Goal: Task Accomplishment & Management: Manage account settings

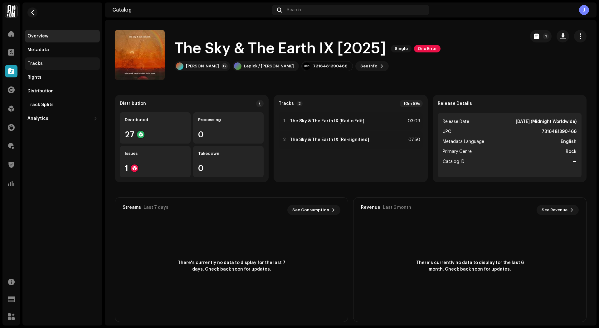
click at [56, 62] on div "Tracks" at bounding box center [62, 63] width 70 height 5
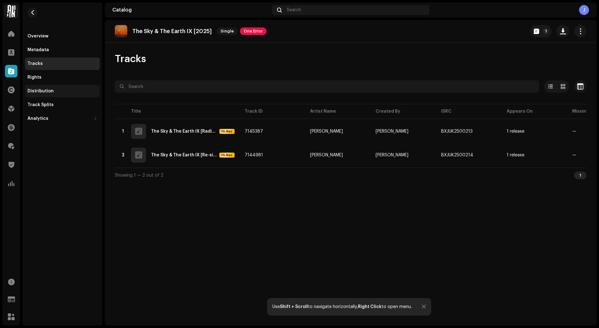
click at [57, 88] on div "Distribution" at bounding box center [62, 91] width 75 height 12
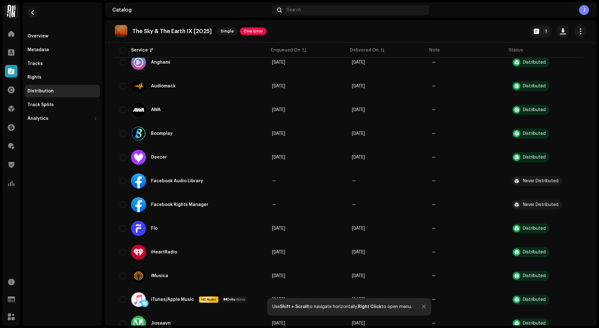
scroll to position [116, 0]
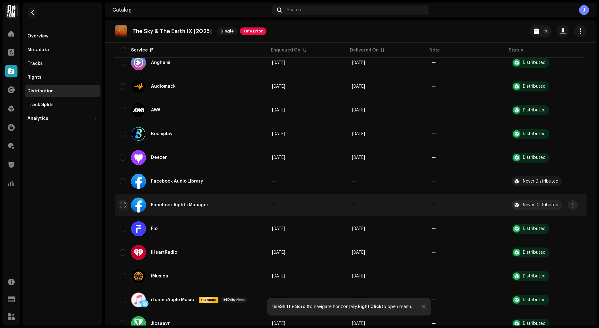
click at [122, 203] on input "checkbox" at bounding box center [123, 205] width 6 height 6
checkbox input "true"
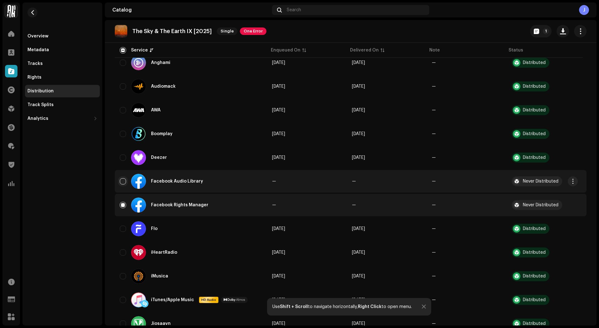
click at [123, 184] on input "Row Unselected" at bounding box center [123, 181] width 6 height 6
checkbox input "true"
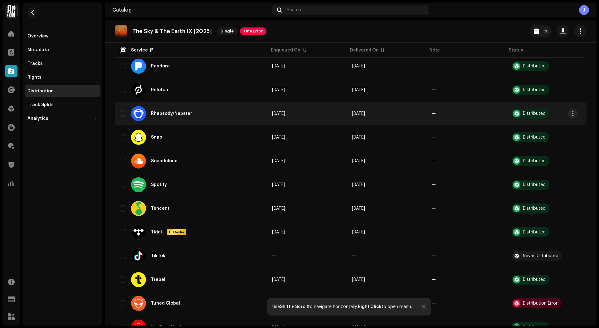
scroll to position [569, 0]
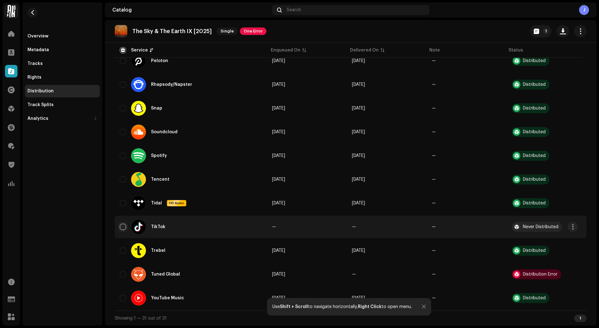
click at [124, 227] on input "Row Unselected" at bounding box center [123, 227] width 6 height 6
checkbox input "true"
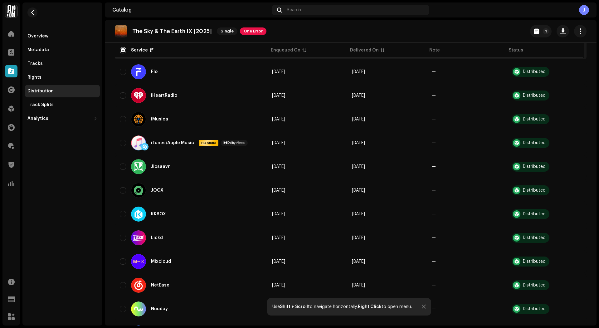
scroll to position [0, 0]
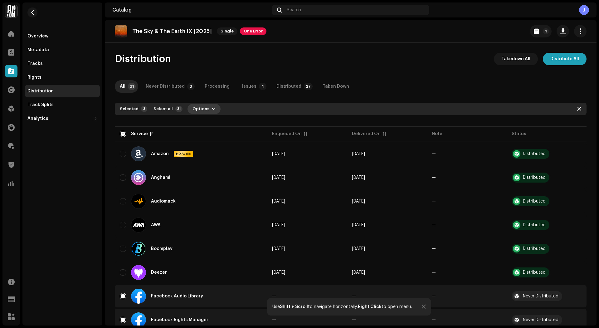
click at [198, 109] on span "Options" at bounding box center [200, 109] width 17 height 12
click at [203, 120] on span "Distribute" at bounding box center [201, 122] width 22 height 5
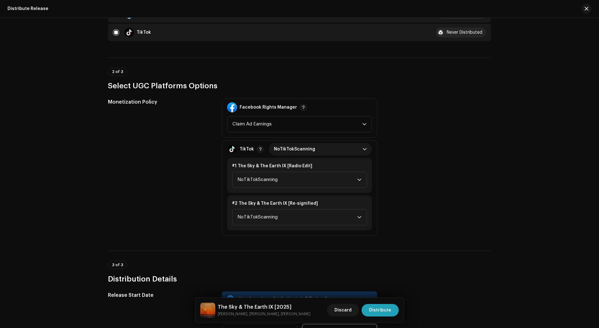
scroll to position [137, 0]
click at [313, 149] on span "NoTikTokScanning" at bounding box center [318, 149] width 89 height 12
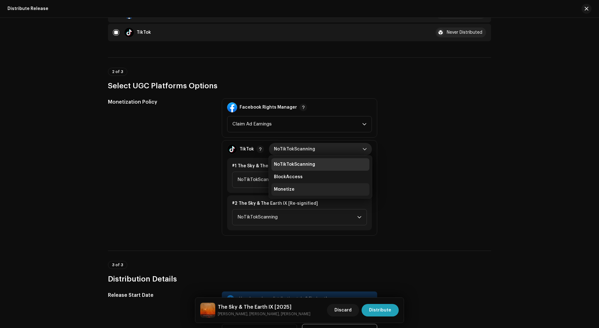
click at [280, 183] on li "Monetize" at bounding box center [320, 189] width 98 height 12
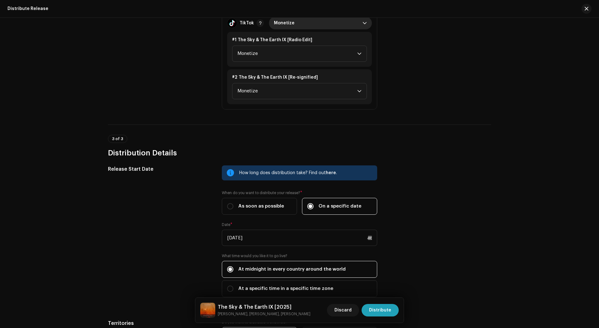
scroll to position [264, 0]
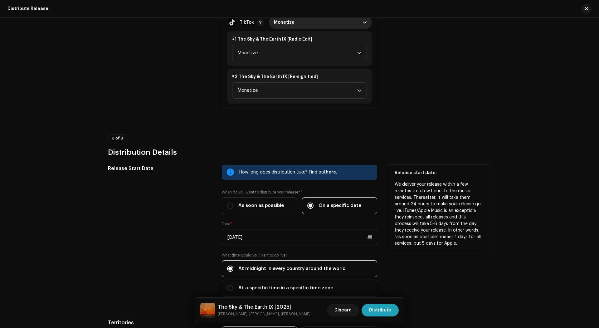
click at [243, 213] on div "How long does distribution take? Find out here . When do you want to distribute…" at bounding box center [299, 234] width 155 height 139
click at [243, 202] on span "As soon as possible" at bounding box center [261, 205] width 46 height 7
click at [233, 202] on input "As soon as possible" at bounding box center [230, 205] width 6 height 6
radio input "true"
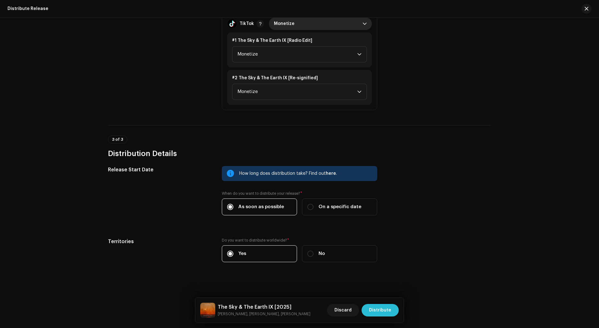
click at [390, 311] on span "Distribute" at bounding box center [380, 310] width 22 height 12
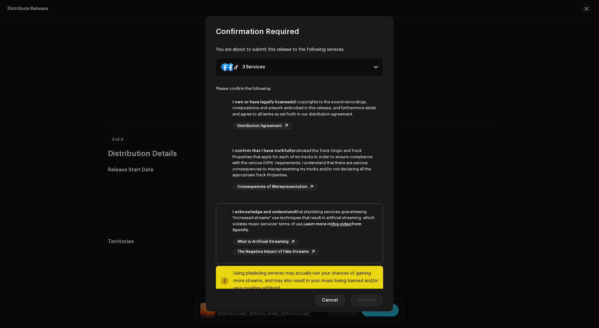
click at [330, 210] on div "I acknowledge and understand that playlisting services guaranteeing "increased …" at bounding box center [304, 221] width 145 height 24
checkbox input "true"
click at [317, 155] on div "I confirm that I have truthfully indicated the Track Origin and Track Propertie…" at bounding box center [304, 163] width 145 height 31
checkbox input "true"
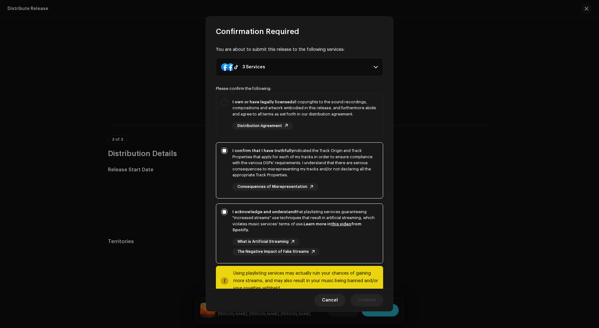
click at [307, 92] on div "Please confirm the following: I own or have legally licensed all copyrights to …" at bounding box center [299, 191] width 167 height 210
click at [310, 106] on div "I own or have legally licensed all copyrights to the sound recordings, composit…" at bounding box center [304, 108] width 145 height 18
checkbox input "true"
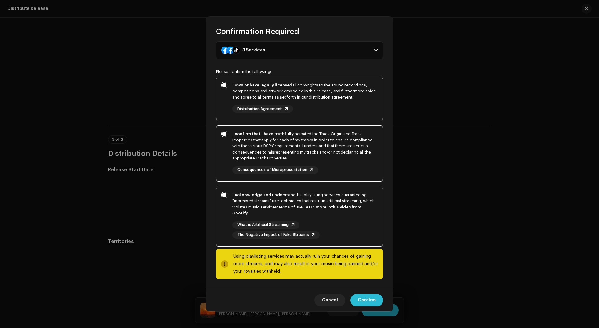
click at [365, 304] on span "Confirm" at bounding box center [367, 300] width 18 height 12
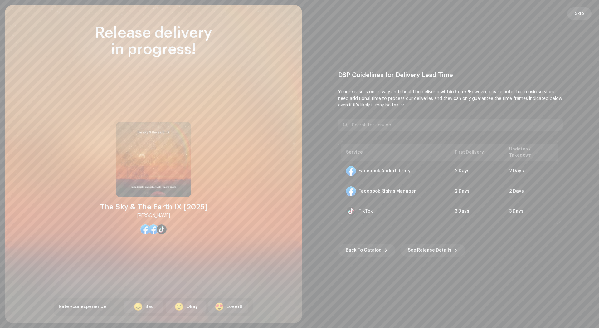
click at [577, 11] on span "Skip" at bounding box center [579, 13] width 9 height 12
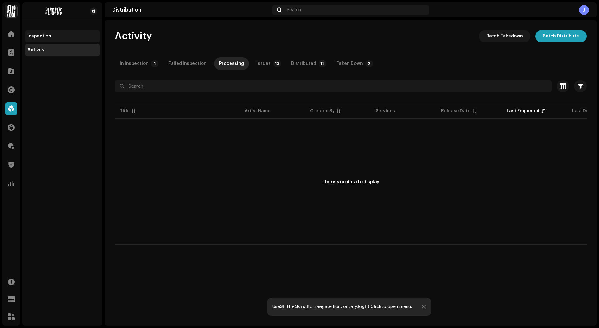
click at [70, 35] on div "Inspection" at bounding box center [62, 36] width 70 height 5
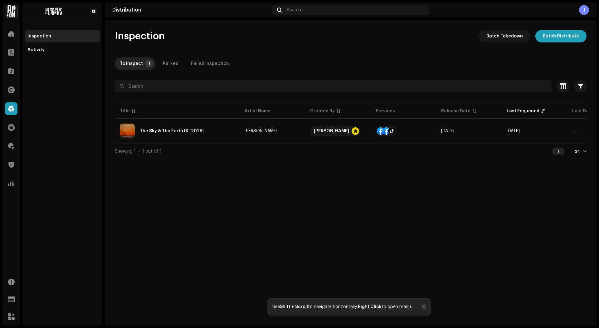
click at [180, 130] on div "The Sky & The Earth IX [2025]" at bounding box center [172, 131] width 64 height 4
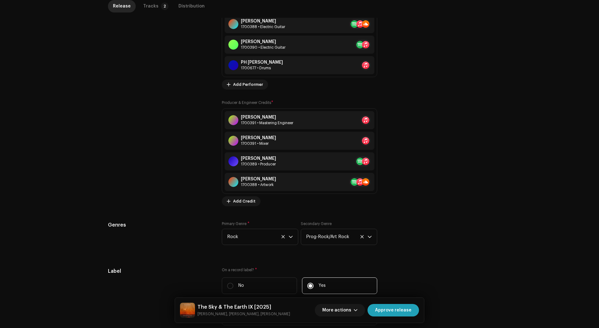
scroll to position [743, 0]
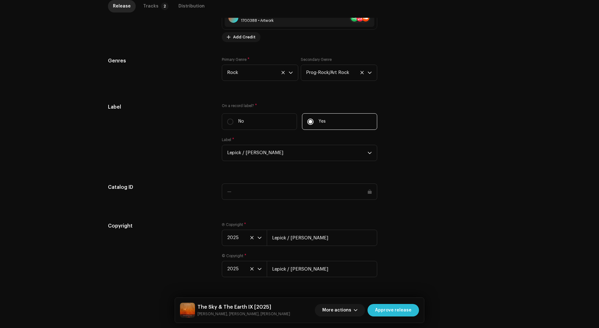
click at [382, 311] on span "Approve release" at bounding box center [393, 310] width 36 height 12
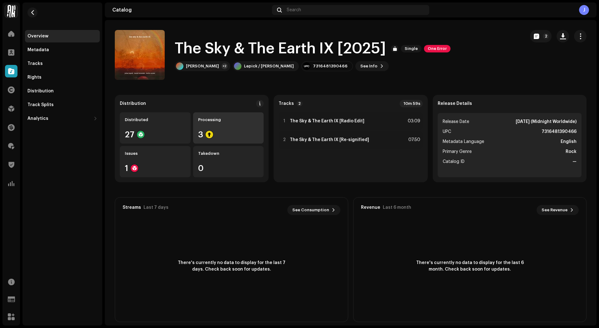
click at [228, 127] on div "Processing 3" at bounding box center [228, 127] width 71 height 31
